Goal: Task Accomplishment & Management: Manage account settings

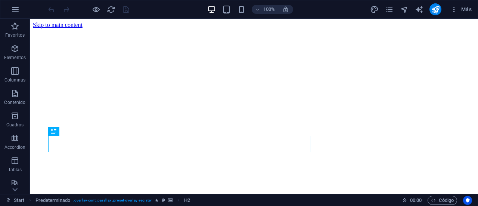
scroll to position [166, 0]
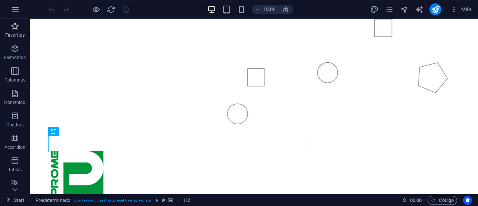
click at [18, 31] on span "Favoritos" at bounding box center [15, 31] width 30 height 18
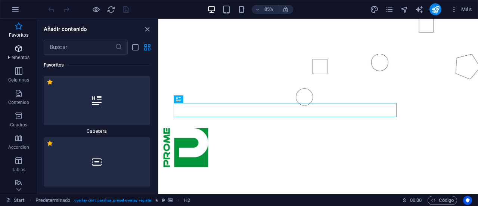
click at [17, 51] on icon "button" at bounding box center [18, 48] width 9 height 9
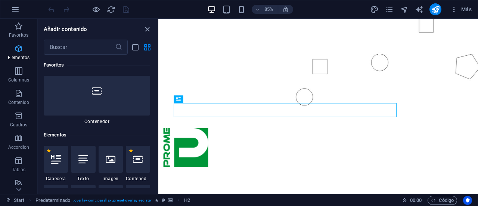
scroll to position [141, 0]
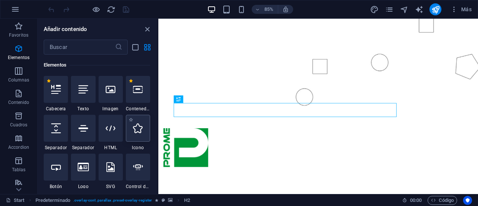
click at [143, 132] on div at bounding box center [138, 128] width 24 height 27
select select "xMidYMid"
select select "px"
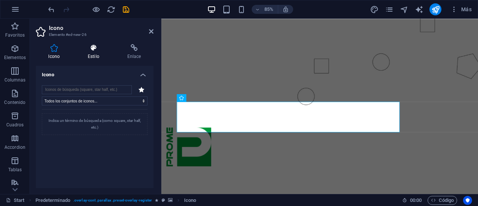
click at [96, 52] on h4 "Estilo" at bounding box center [95, 52] width 40 height 16
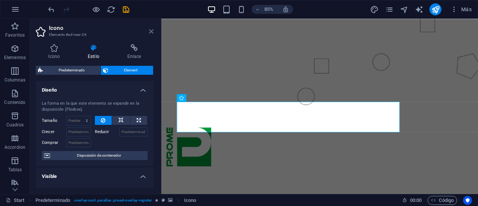
click at [151, 32] on icon at bounding box center [151, 31] width 4 height 6
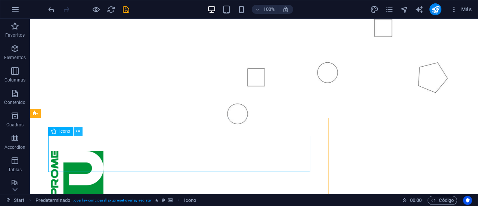
click at [79, 127] on icon at bounding box center [78, 131] width 4 height 8
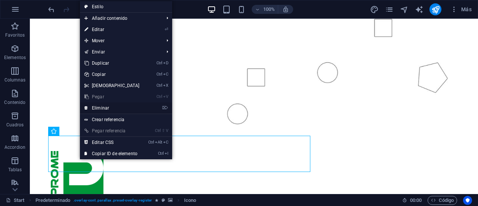
click at [101, 107] on link "⌦ Eliminar" at bounding box center [112, 107] width 64 height 11
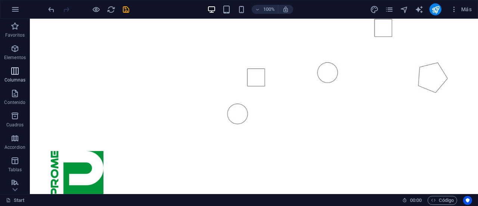
click at [16, 76] on span "Columnas" at bounding box center [15, 76] width 30 height 18
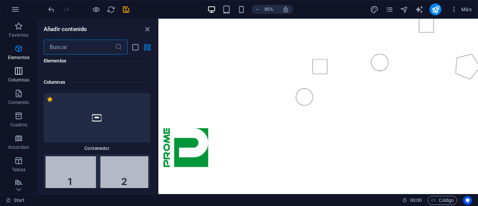
scroll to position [431, 0]
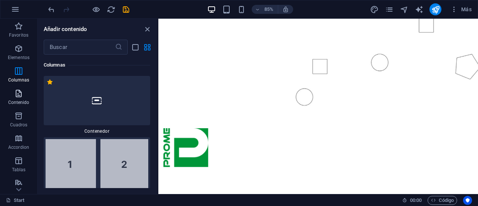
click at [16, 96] on icon "button" at bounding box center [18, 93] width 9 height 9
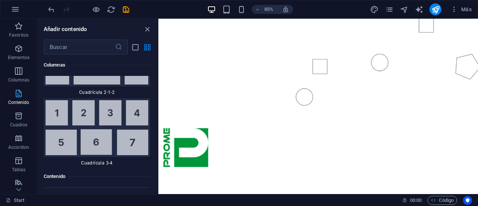
scroll to position [2507, 0]
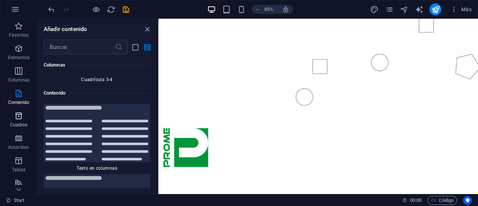
click at [18, 112] on icon "button" at bounding box center [18, 115] width 9 height 9
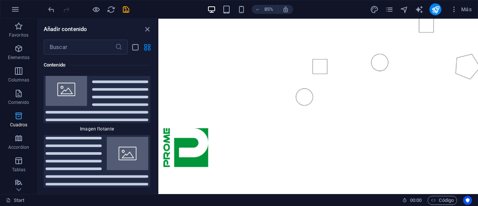
scroll to position [4007, 0]
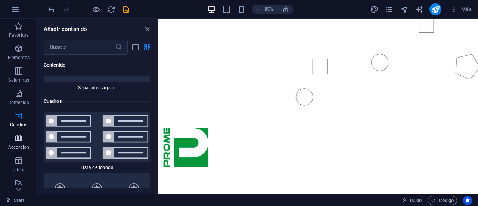
click at [19, 139] on icon "button" at bounding box center [18, 138] width 9 height 9
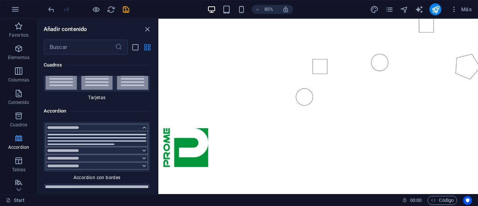
scroll to position [4599, 0]
click at [20, 163] on icon "button" at bounding box center [18, 160] width 9 height 9
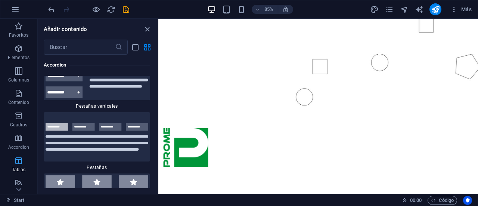
scroll to position [5005, 0]
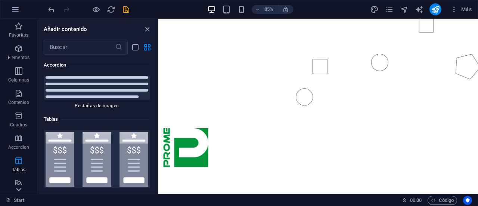
click at [19, 186] on icon at bounding box center [18, 189] width 10 height 10
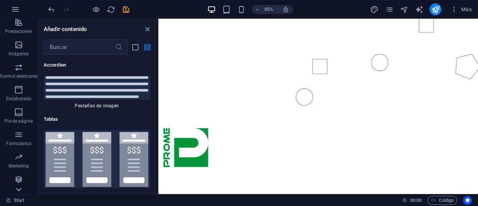
scroll to position [161, 0]
click at [22, 92] on icon "button" at bounding box center [18, 89] width 9 height 9
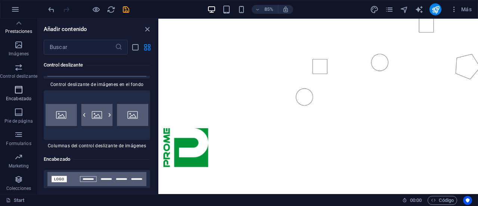
scroll to position [8943, 0]
click at [24, 112] on span "Pie de página" at bounding box center [18, 117] width 37 height 18
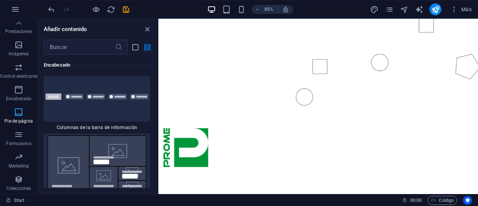
scroll to position [9959, 0]
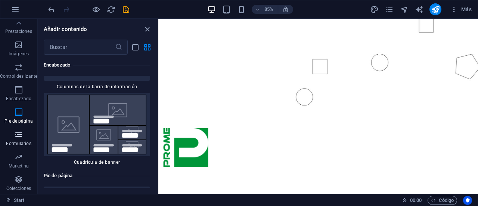
click at [23, 132] on span "Formularios" at bounding box center [18, 139] width 37 height 18
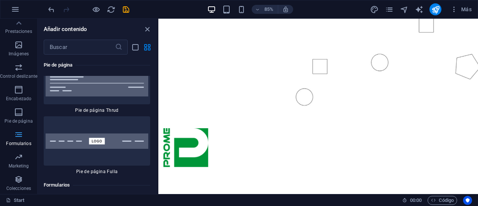
scroll to position [10938, 0]
click at [22, 157] on icon "button" at bounding box center [18, 156] width 9 height 9
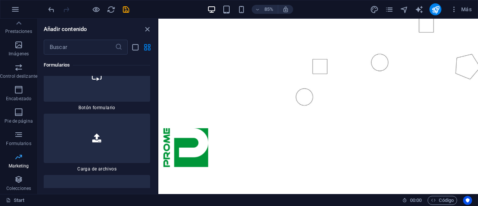
scroll to position [12142, 0]
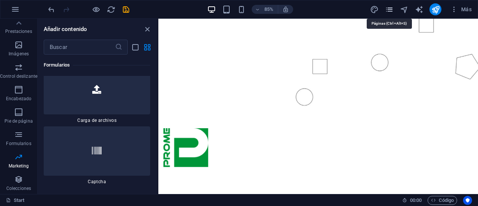
click at [388, 7] on icon "pages" at bounding box center [389, 9] width 9 height 9
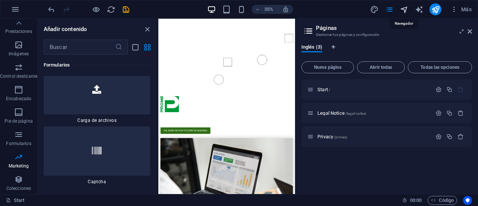
click at [407, 6] on icon "navigator" at bounding box center [404, 9] width 9 height 9
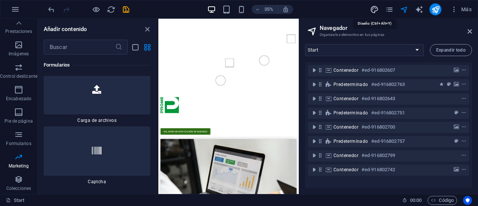
click at [371, 10] on icon "design" at bounding box center [374, 9] width 9 height 9
select select "px"
select select "300"
select select "px"
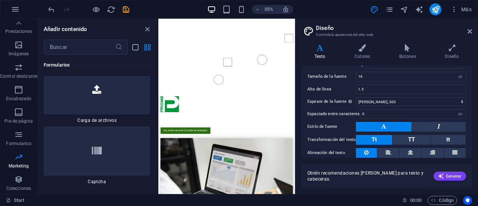
scroll to position [76, 0]
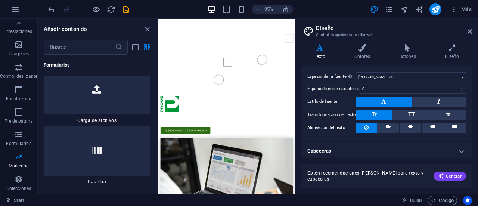
click at [462, 148] on h4 "Cabeceras" at bounding box center [387, 151] width 171 height 18
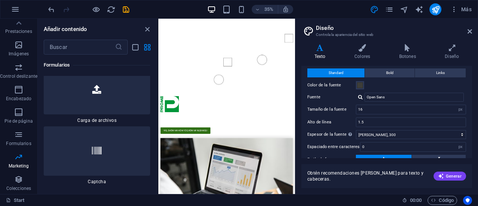
scroll to position [0, 0]
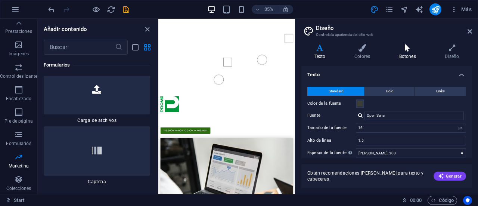
click at [410, 49] on icon at bounding box center [407, 47] width 43 height 7
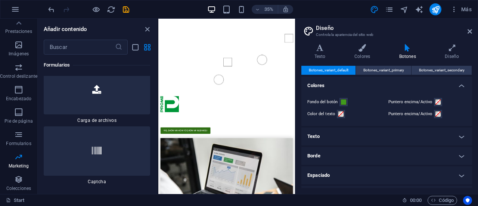
drag, startPoint x: 470, startPoint y: 99, endPoint x: 477, endPoint y: 150, distance: 51.7
click at [477, 150] on div "Variantes Texto Colores Botones Diseño Texto Standard Bold Links Color de la fu…" at bounding box center [387, 116] width 183 height 156
click at [451, 55] on h4 "Diseño" at bounding box center [452, 52] width 40 height 16
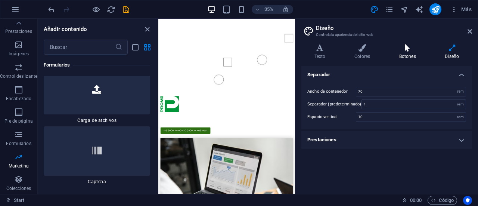
click at [408, 50] on icon at bounding box center [407, 47] width 43 height 7
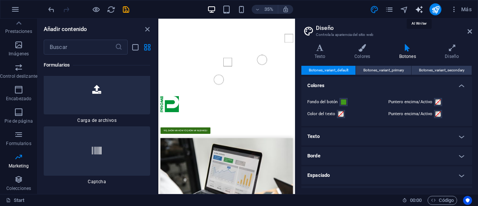
click at [419, 10] on icon "text_generator" at bounding box center [419, 9] width 9 height 9
select select "English"
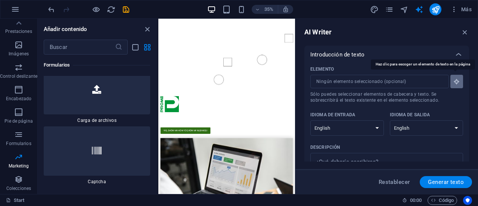
click at [456, 80] on icon "button" at bounding box center [457, 81] width 7 height 7
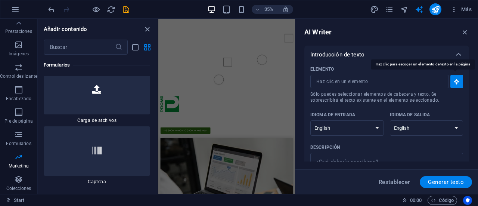
click at [456, 80] on icon "button" at bounding box center [457, 81] width 7 height 7
click at [462, 30] on icon "button" at bounding box center [465, 32] width 8 height 8
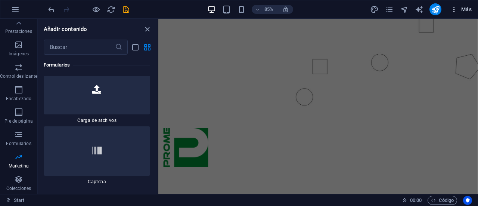
click at [452, 11] on icon "button" at bounding box center [454, 9] width 7 height 7
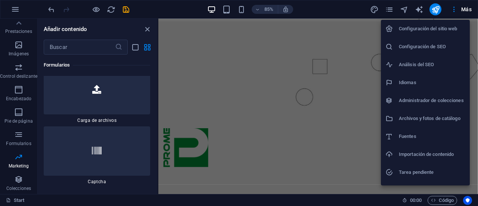
click at [452, 27] on h6 "Configuración del sitio web" at bounding box center [432, 28] width 67 height 9
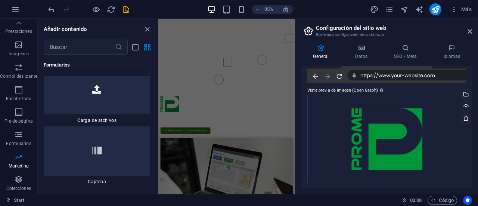
scroll to position [152, 0]
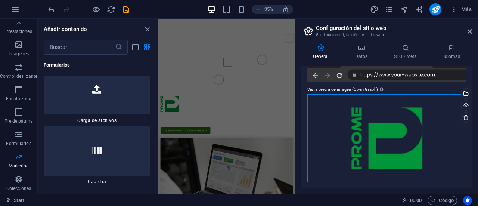
click at [405, 139] on div "Arrastra archivos aquí, haz clic para escoger archivos o selecciona archivos de…" at bounding box center [387, 138] width 159 height 88
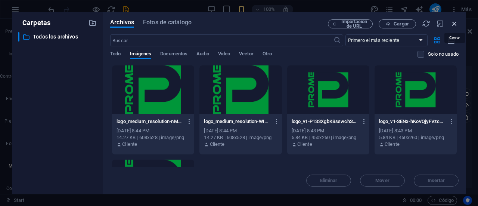
click at [454, 19] on icon "button" at bounding box center [455, 23] width 8 height 8
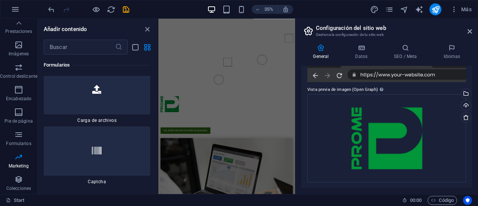
click at [378, 74] on div at bounding box center [387, 67] width 159 height 30
drag, startPoint x: 472, startPoint y: 148, endPoint x: 475, endPoint y: 114, distance: 34.8
click at [475, 114] on div "General Datos SEO / Meta Idiomas Nombre del sitio web PROME SPA Logo Arrastra a…" at bounding box center [387, 116] width 183 height 156
click at [469, 107] on div "Cargar" at bounding box center [465, 106] width 11 height 11
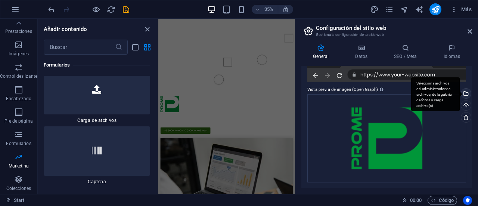
click at [466, 92] on div "Selecciona archivos del administrador de archivos, de la galería de fotos o car…" at bounding box center [465, 94] width 11 height 11
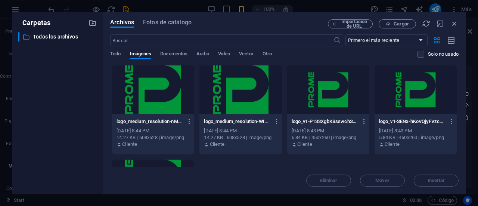
click at [419, 99] on div at bounding box center [416, 89] width 82 height 49
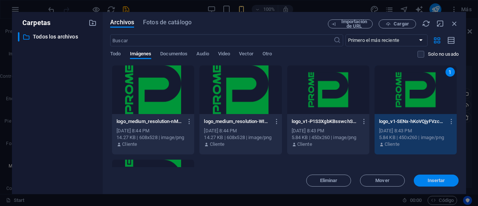
click at [437, 182] on span "Insertar" at bounding box center [437, 180] width 18 height 4
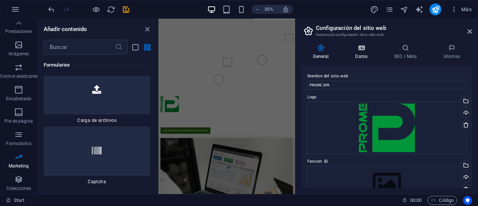
click at [365, 52] on h4 "Datos" at bounding box center [363, 52] width 39 height 16
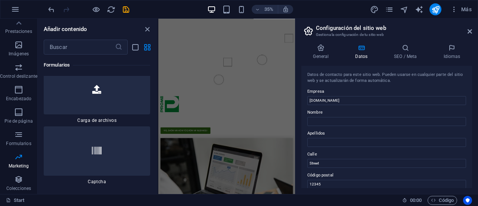
drag, startPoint x: 472, startPoint y: 98, endPoint x: 478, endPoint y: 154, distance: 56.0
click at [478, 154] on div "General Datos SEO / Meta Idiomas Nombre del sitio web PROME SPA Logo Arrastra a…" at bounding box center [387, 116] width 183 height 156
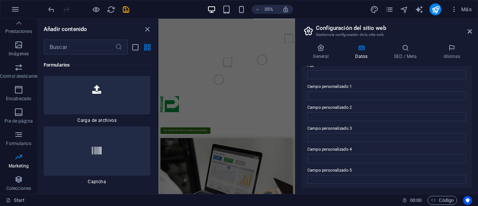
scroll to position [237, 0]
click at [411, 54] on h4 "SEO / Meta" at bounding box center [407, 52] width 49 height 16
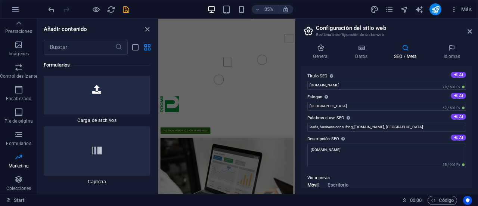
drag, startPoint x: 470, startPoint y: 96, endPoint x: 478, endPoint y: 138, distance: 42.5
click at [478, 138] on div "General Datos SEO / Meta Idiomas Nombre del sitio web PROME SPA Logo Arrastra a…" at bounding box center [387, 116] width 183 height 156
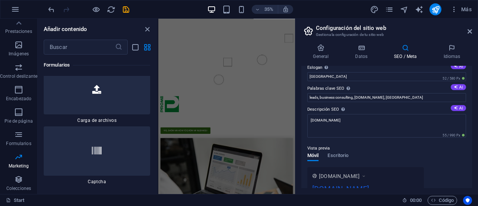
scroll to position [0, 0]
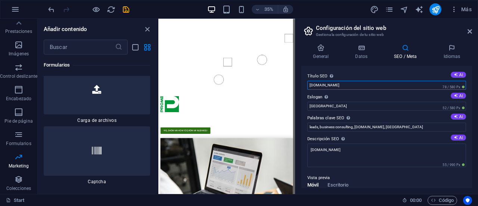
drag, startPoint x: 496, startPoint y: 101, endPoint x: 513, endPoint y: 247, distance: 147.1
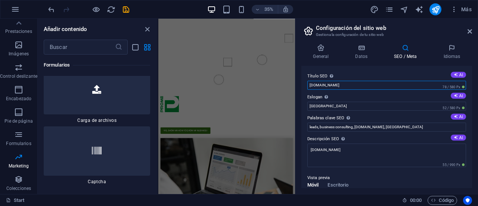
drag, startPoint x: 331, startPoint y: 86, endPoint x: 306, endPoint y: 87, distance: 25.1
click at [306, 87] on div "Título SEO El título de tu sitio web. Elige algo que destaque en los resultados…" at bounding box center [387, 127] width 171 height 122
type input "PROME SPA"
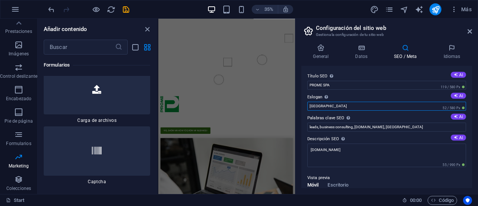
drag, startPoint x: 481, startPoint y: 126, endPoint x: 547, endPoint y: 269, distance: 157.5
type input "B"
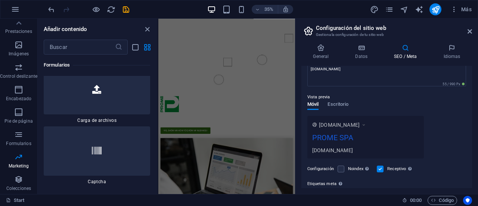
scroll to position [75, 0]
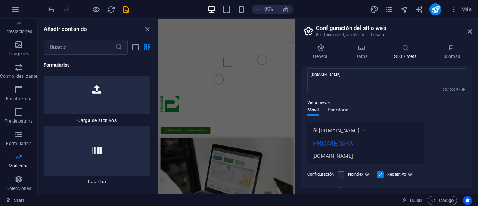
click at [335, 112] on span "Escritorio" at bounding box center [338, 110] width 21 height 10
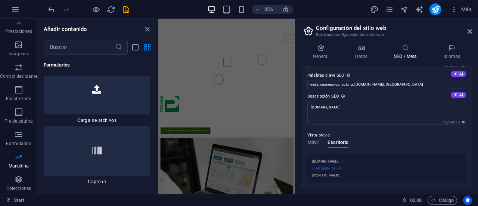
scroll to position [0, 0]
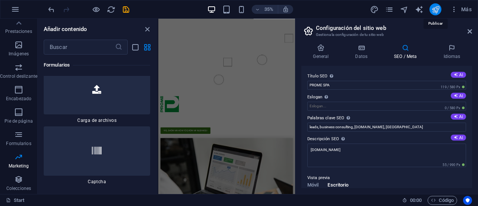
click at [438, 9] on icon "publish" at bounding box center [436, 9] width 9 height 9
checkbox input "false"
